Goal: Transaction & Acquisition: Purchase product/service

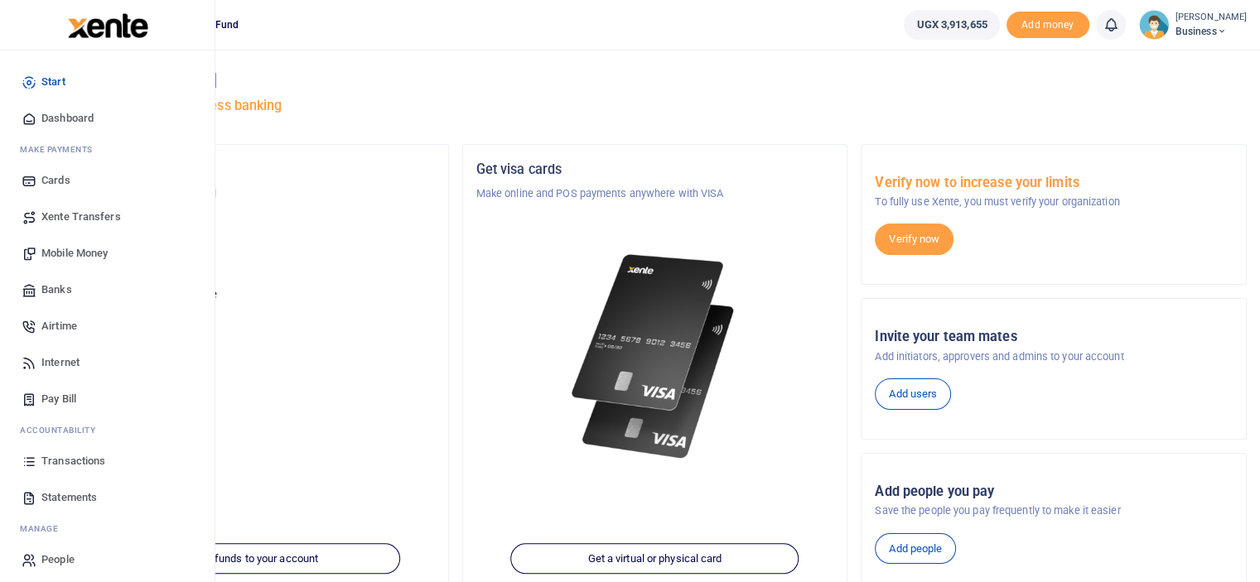
click at [81, 254] on span "Mobile Money" at bounding box center [74, 253] width 66 height 17
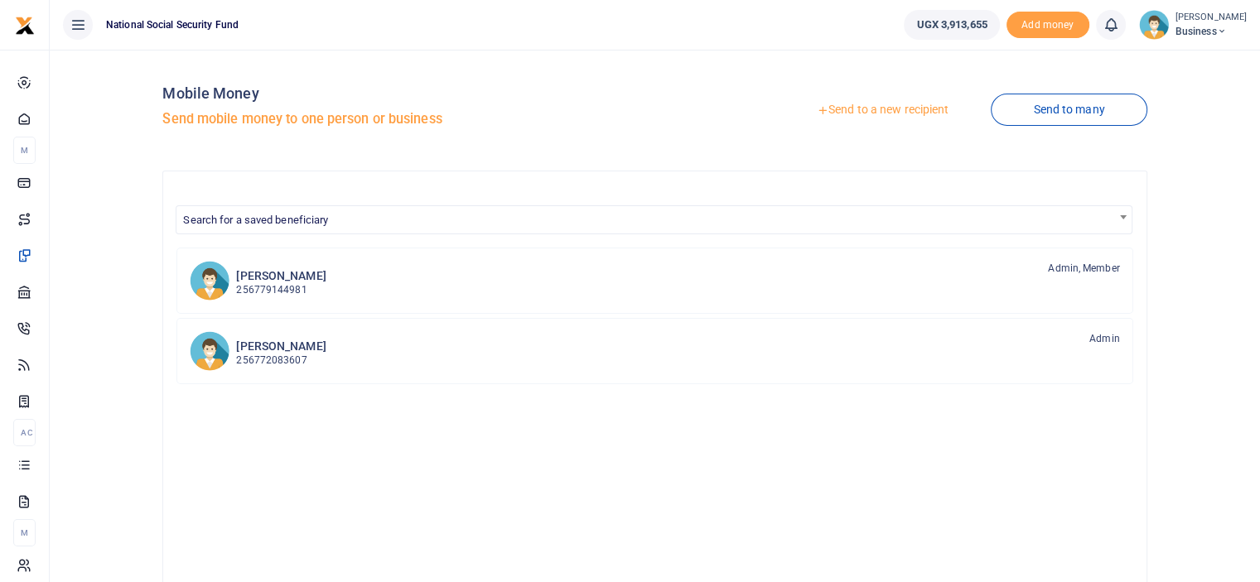
click at [900, 109] on link "Send to a new recipient" at bounding box center [883, 110] width 216 height 30
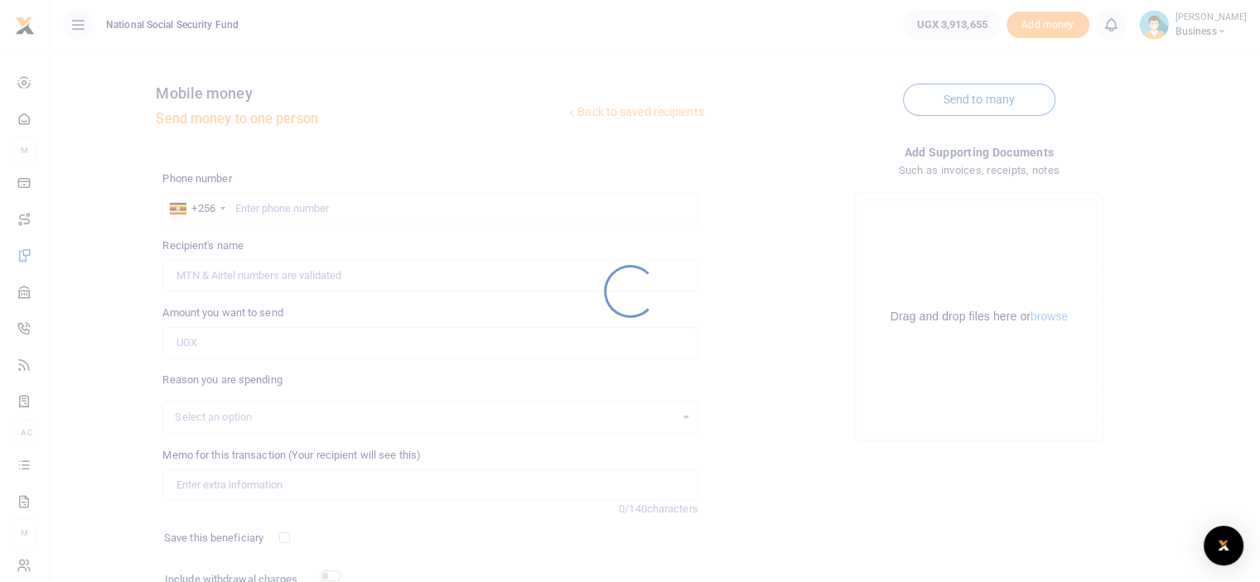
select select
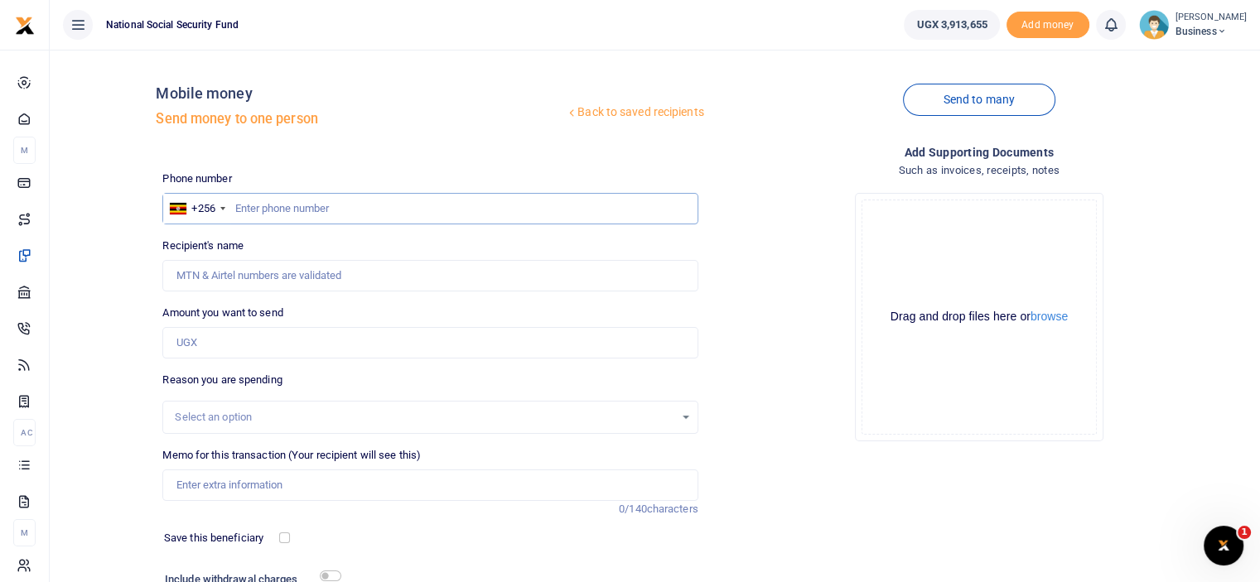
click at [352, 206] on input "text" at bounding box center [429, 208] width 535 height 31
type input "0789695773"
type input "Magret Nanyondo"
type input "0789695773"
click at [268, 340] on input "Amount you want to send" at bounding box center [429, 342] width 535 height 31
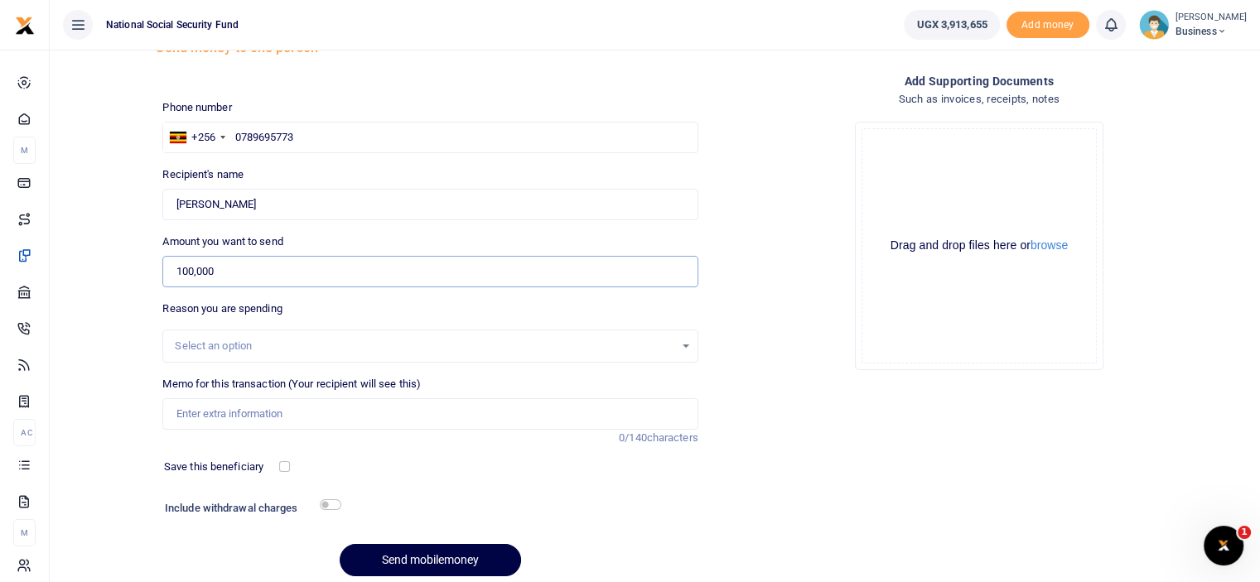
scroll to position [134, 0]
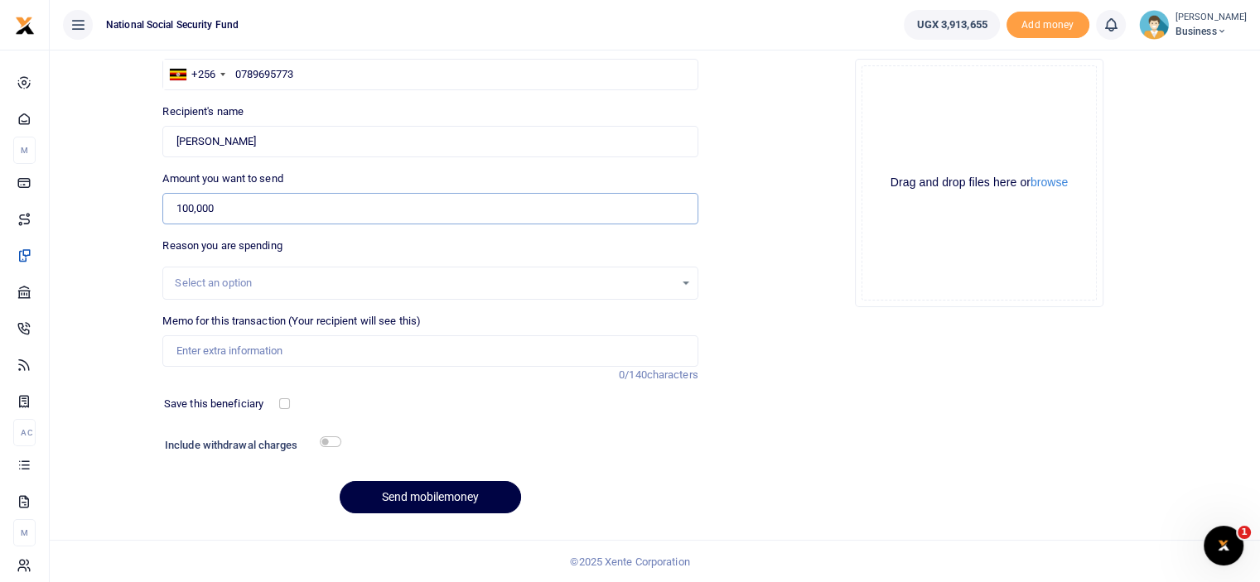
type input "100,000"
click at [270, 352] on input "Memo for this transaction (Your recipient will see this)" at bounding box center [429, 351] width 535 height 31
type input "Fruit basket for Peterson"
click at [328, 441] on input "checkbox" at bounding box center [331, 442] width 22 height 11
checkbox input "true"
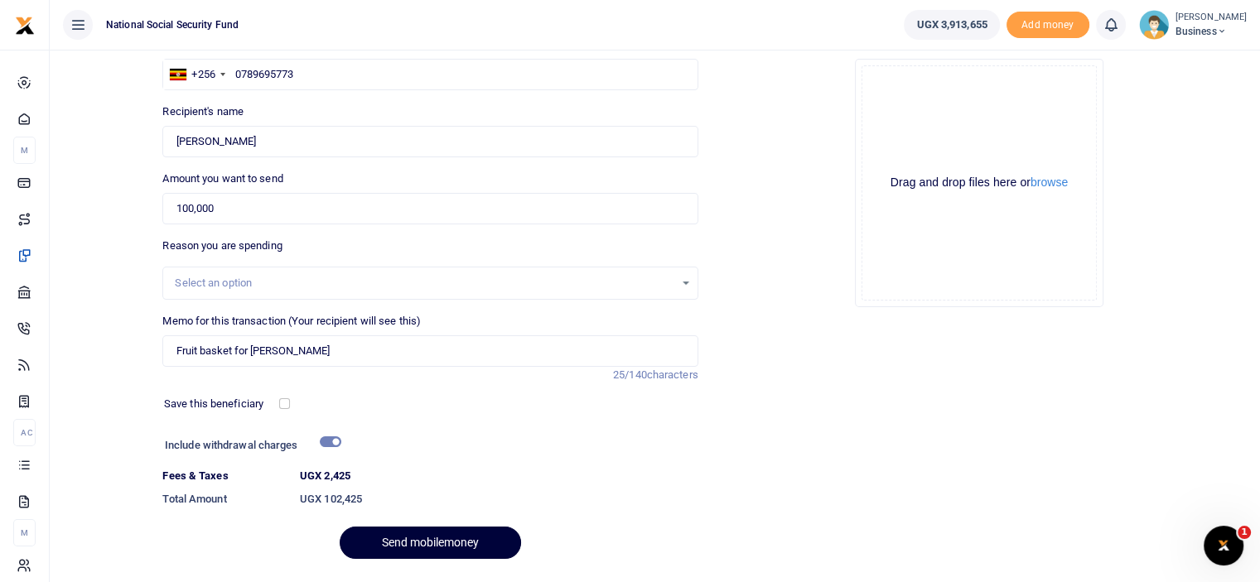
click at [422, 542] on button "Send mobilemoney" at bounding box center [430, 543] width 181 height 32
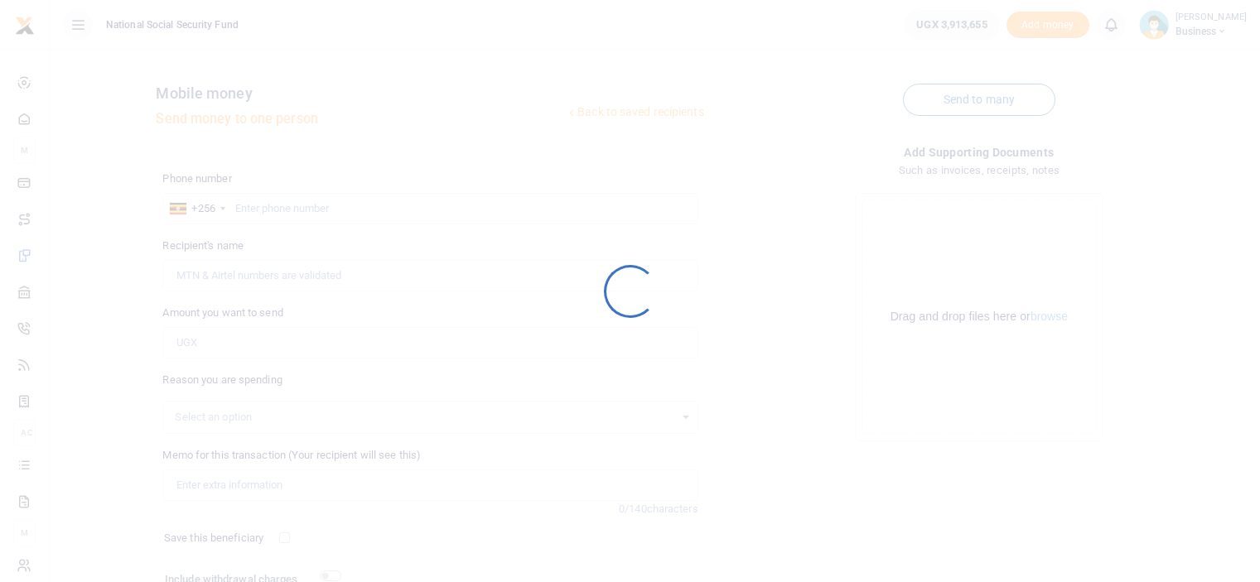
scroll to position [134, 0]
